Goal: Find specific page/section: Find specific page/section

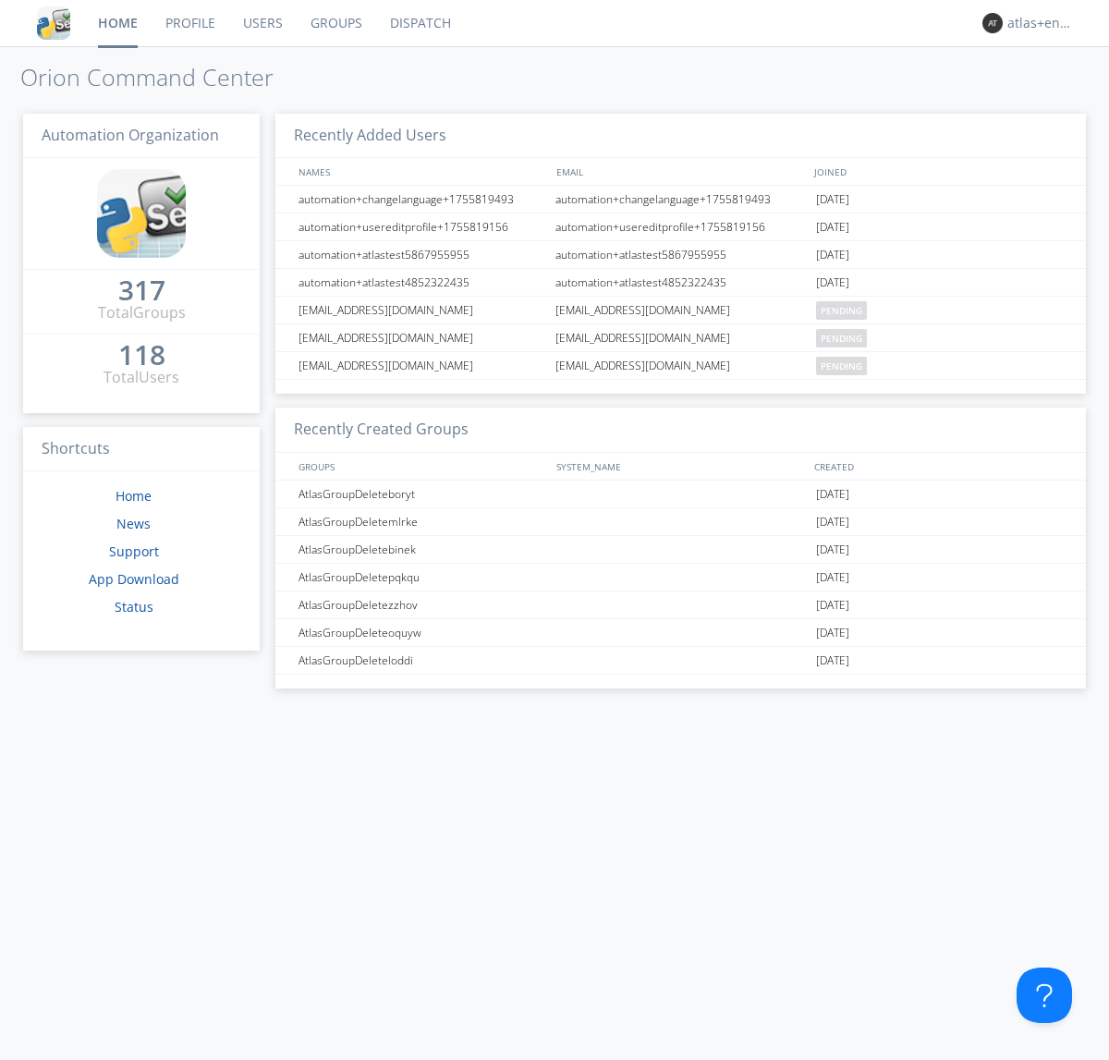
click at [419, 23] on link "Dispatch" at bounding box center [420, 23] width 89 height 46
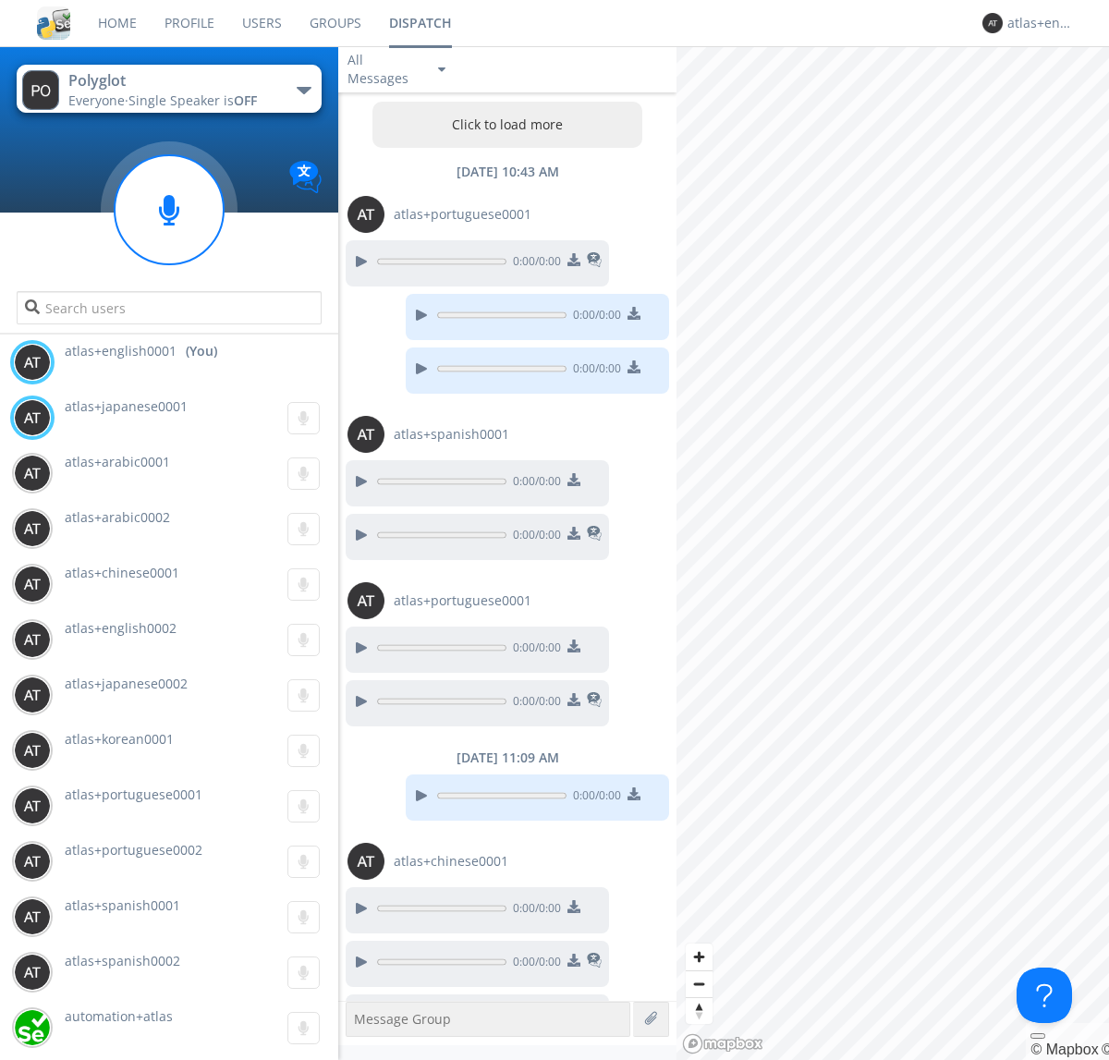
click at [503, 125] on button "Click to load more" at bounding box center [508, 125] width 271 height 46
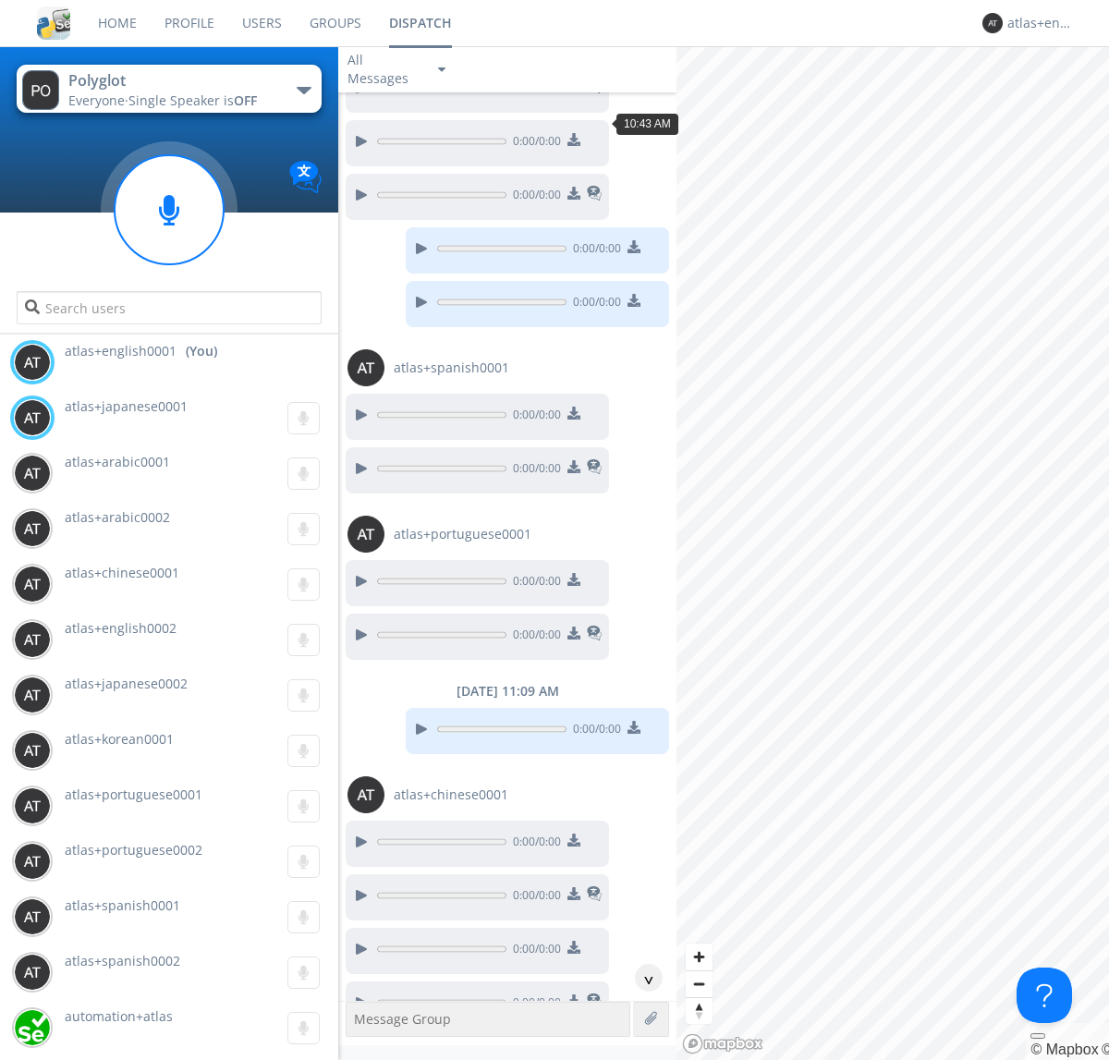
scroll to position [1303, 0]
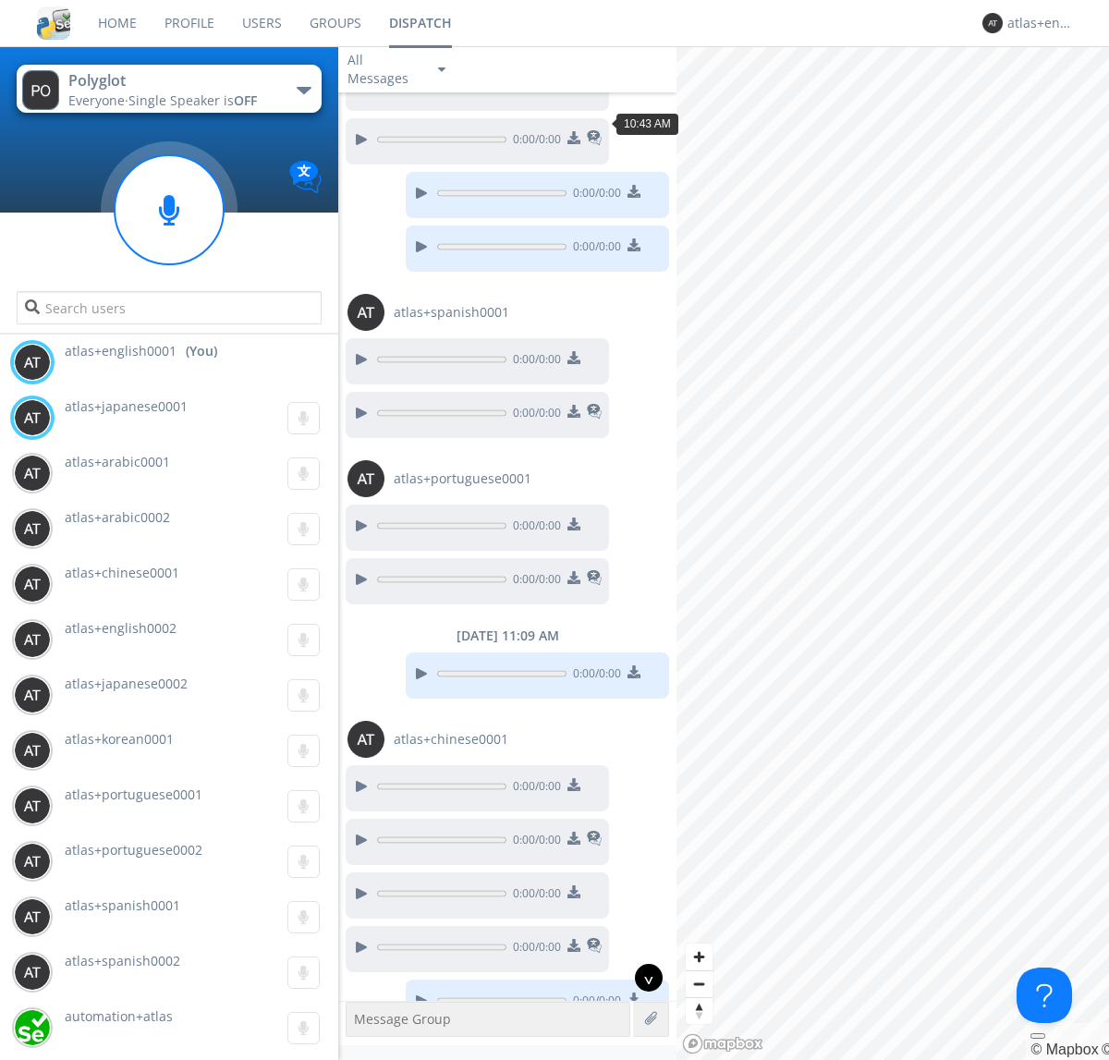
click at [642, 978] on div "^" at bounding box center [649, 978] width 28 height 28
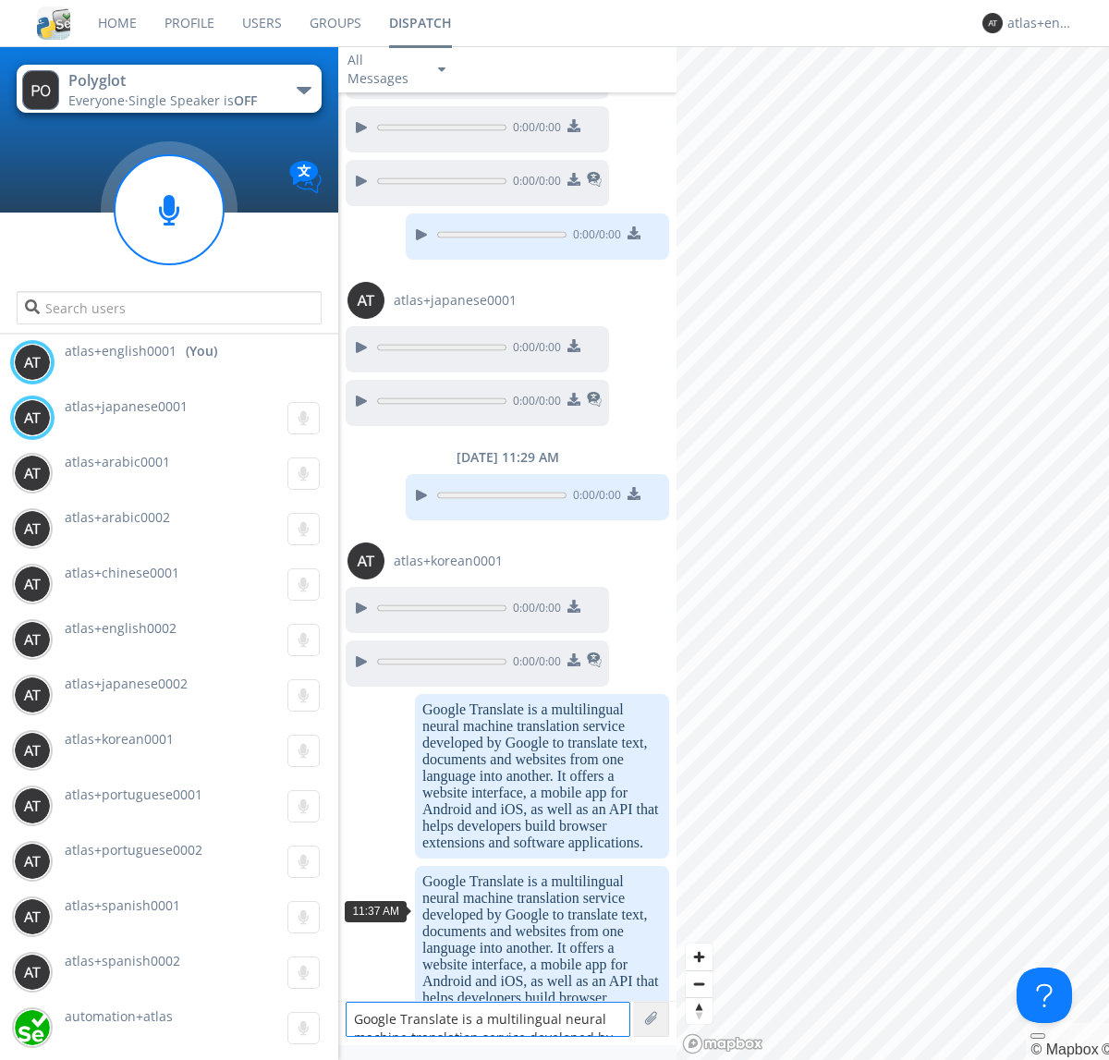
scroll to position [24, 0]
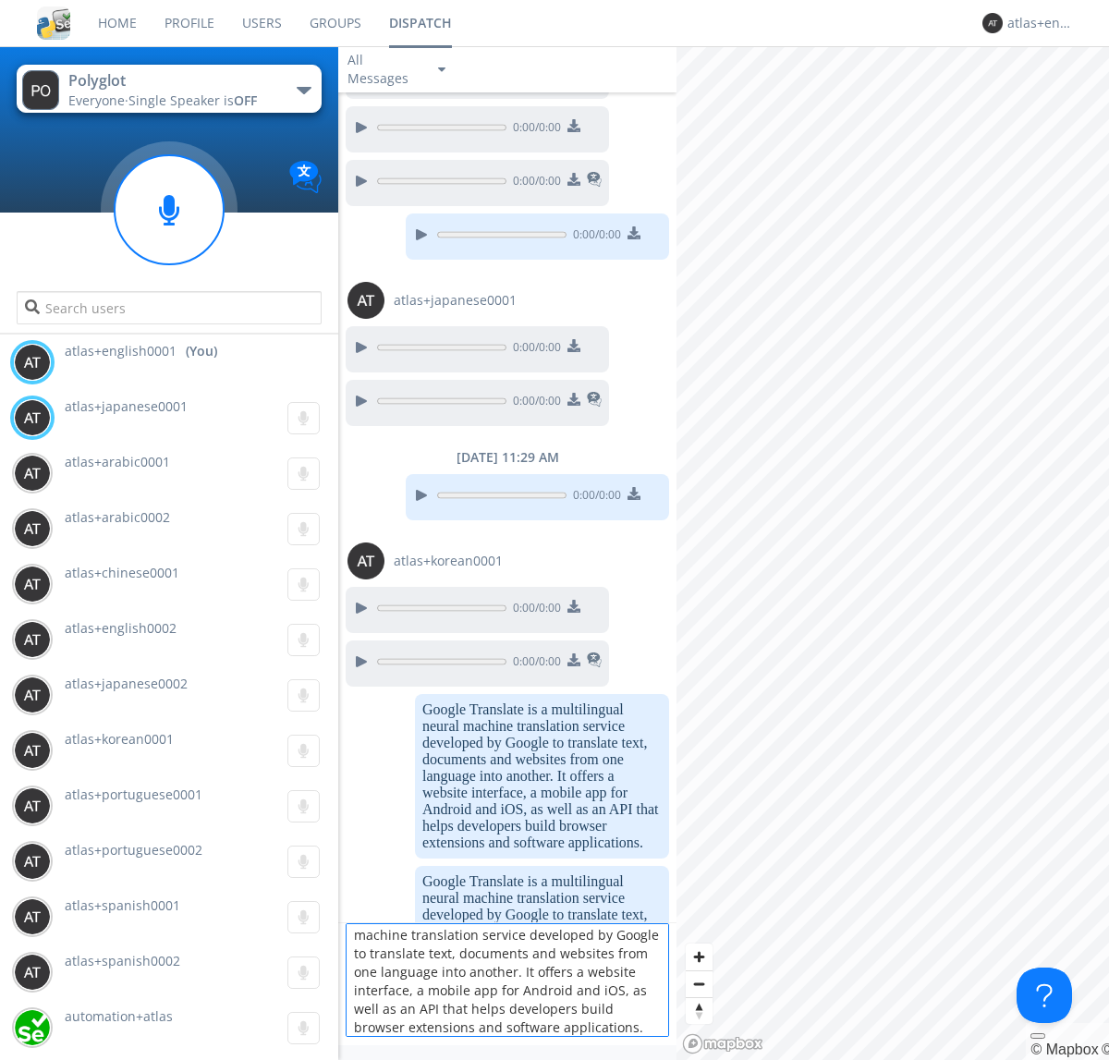
type textarea "Google Translate is a multilingual neural machine translation service developed…"
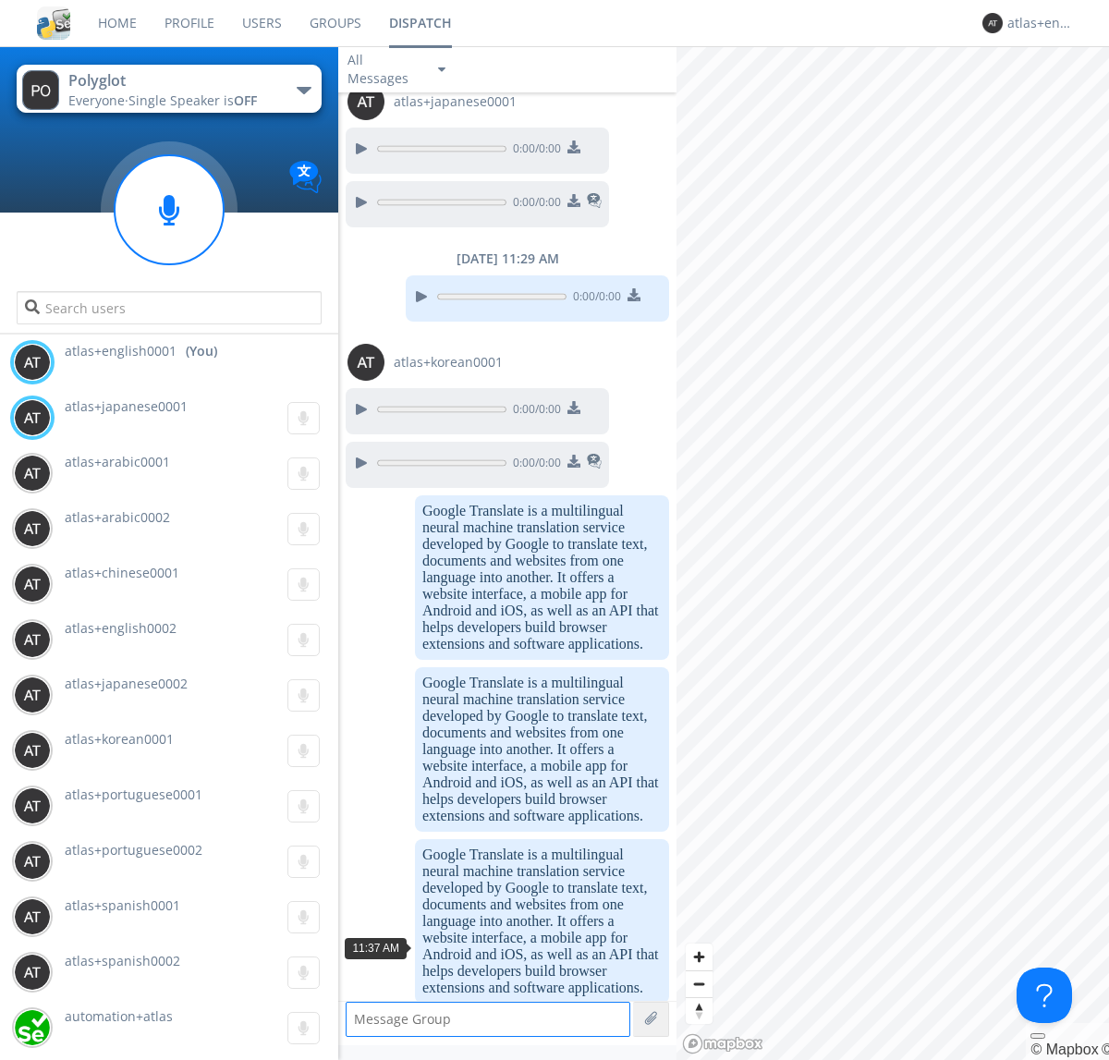
scroll to position [2279, 0]
